Goal: Task Accomplishment & Management: Use online tool/utility

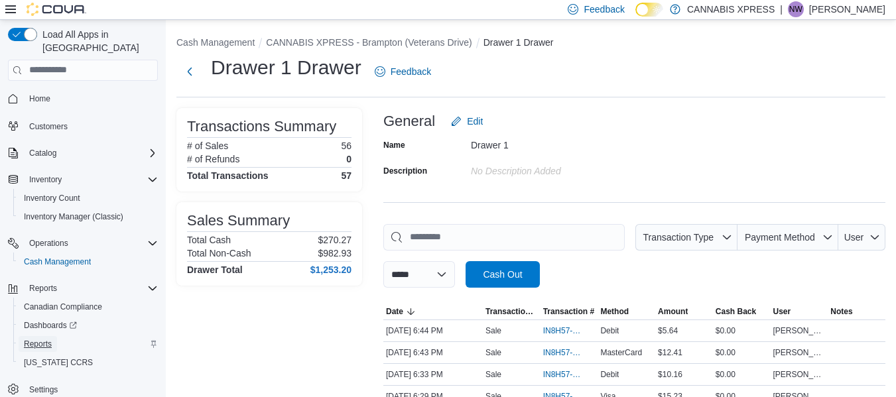
click at [48, 339] on span "Reports" at bounding box center [38, 344] width 28 height 11
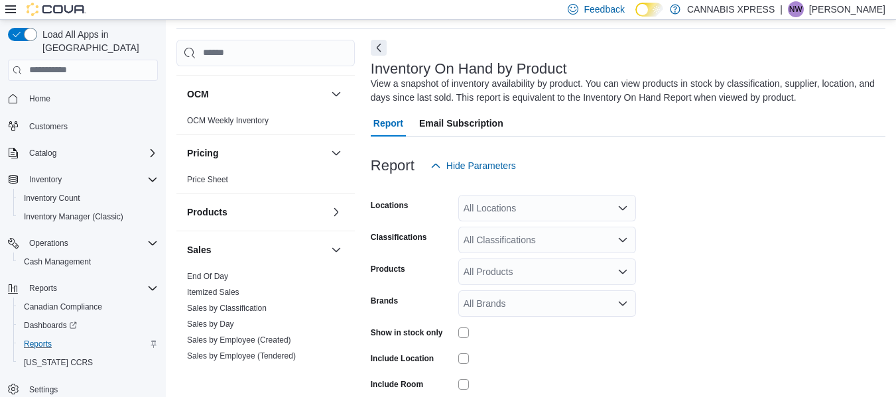
scroll to position [664, 0]
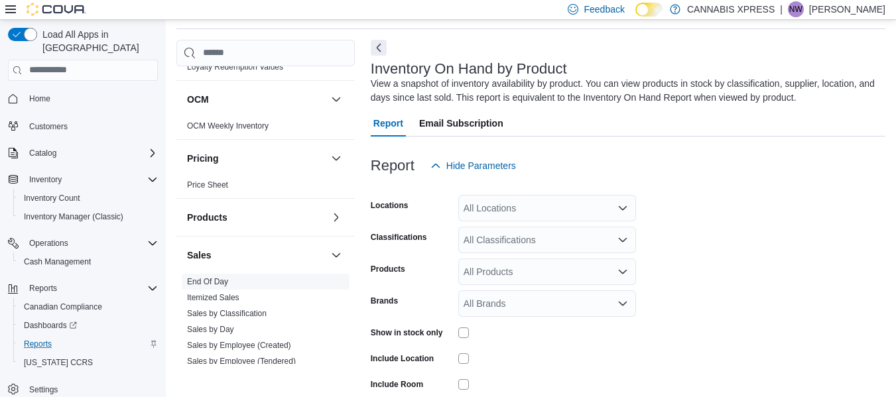
click at [225, 281] on link "End Of Day" at bounding box center [207, 281] width 41 height 9
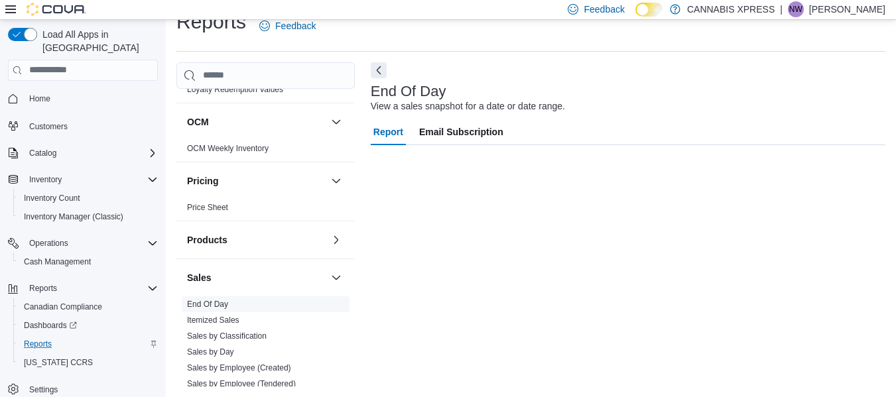
scroll to position [22, 0]
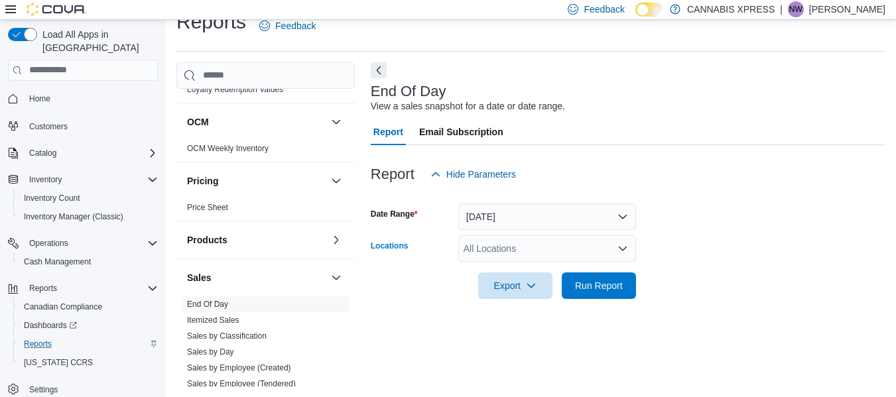
click at [614, 259] on div "All Locations" at bounding box center [547, 248] width 178 height 27
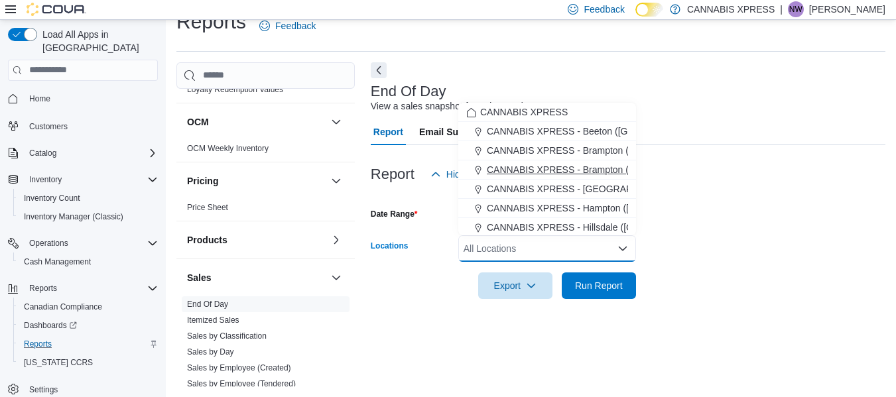
click at [544, 173] on span "CANNABIS XPRESS - Brampton (Veterans Drive)" at bounding box center [590, 169] width 206 height 13
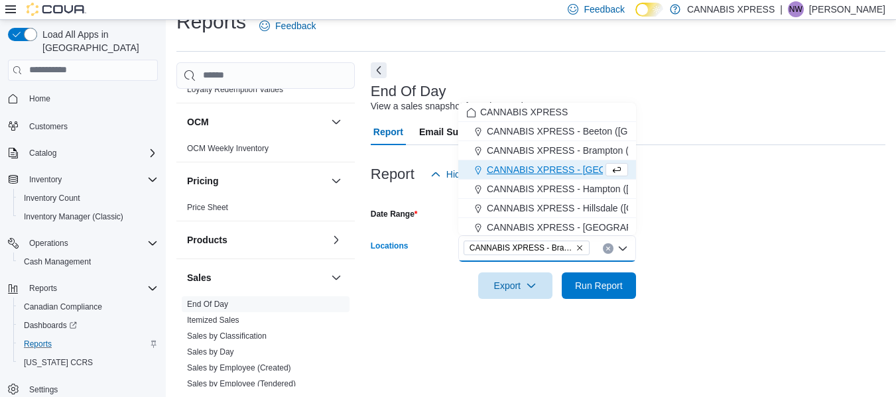
click at [864, 184] on div "Report Hide Parameters" at bounding box center [628, 174] width 515 height 27
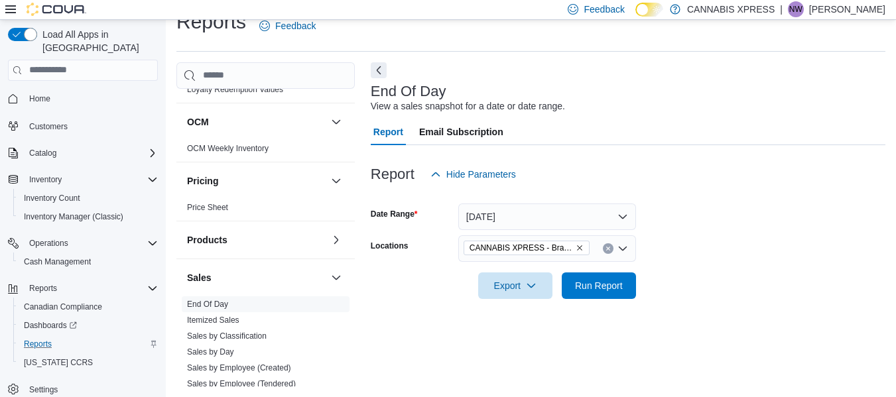
click at [619, 300] on div at bounding box center [628, 307] width 515 height 16
click at [615, 289] on span "Run Report" at bounding box center [599, 285] width 48 height 13
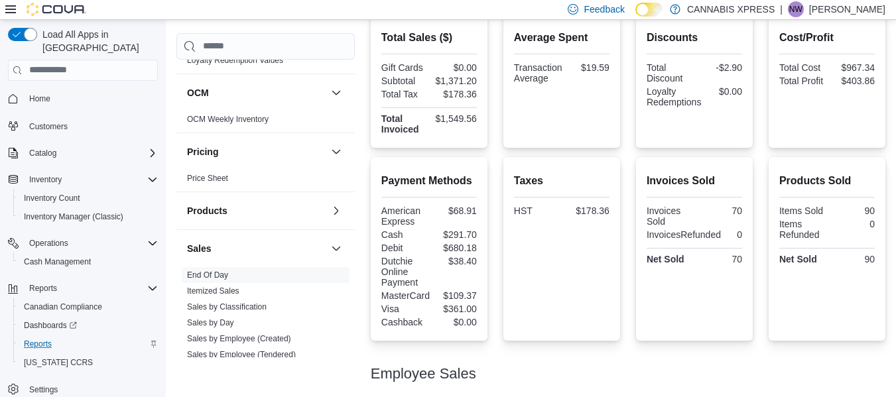
scroll to position [322, 0]
